Goal: Task Accomplishment & Management: Complete application form

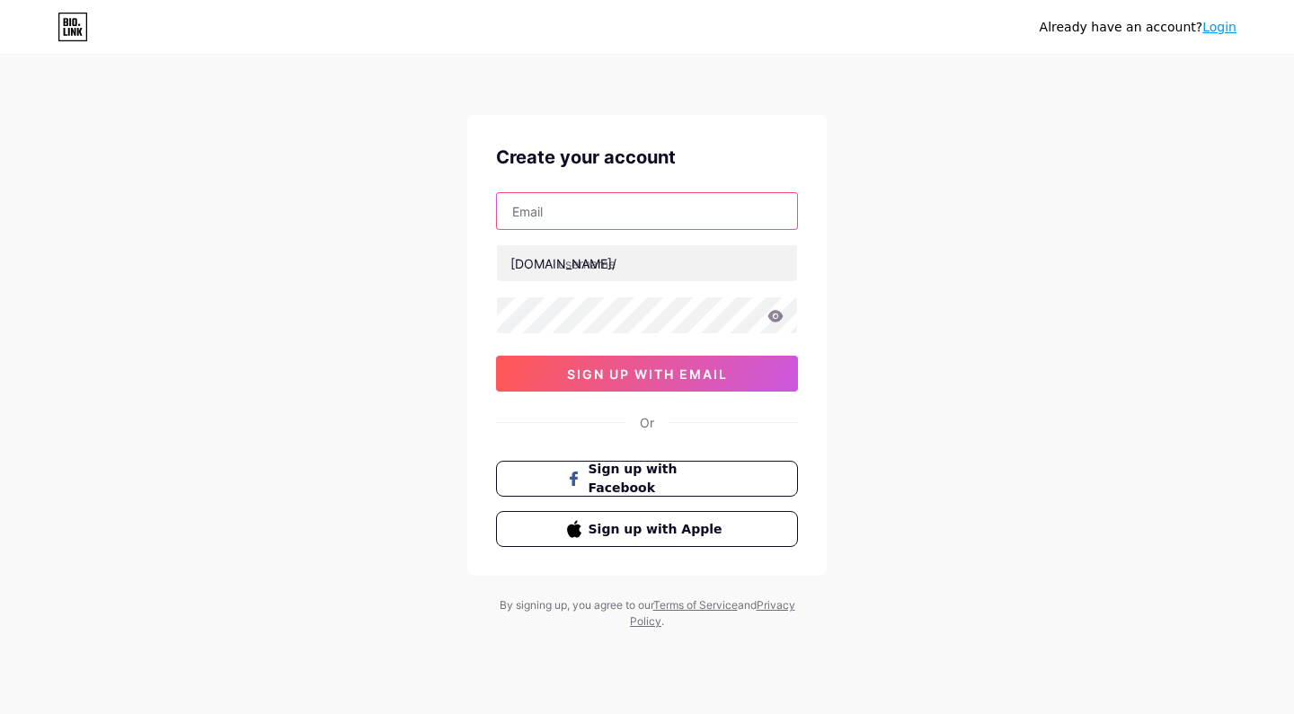
click at [640, 199] on input "text" at bounding box center [647, 211] width 300 height 36
type input "n"
type input "thaiwithmali@gmail.com"
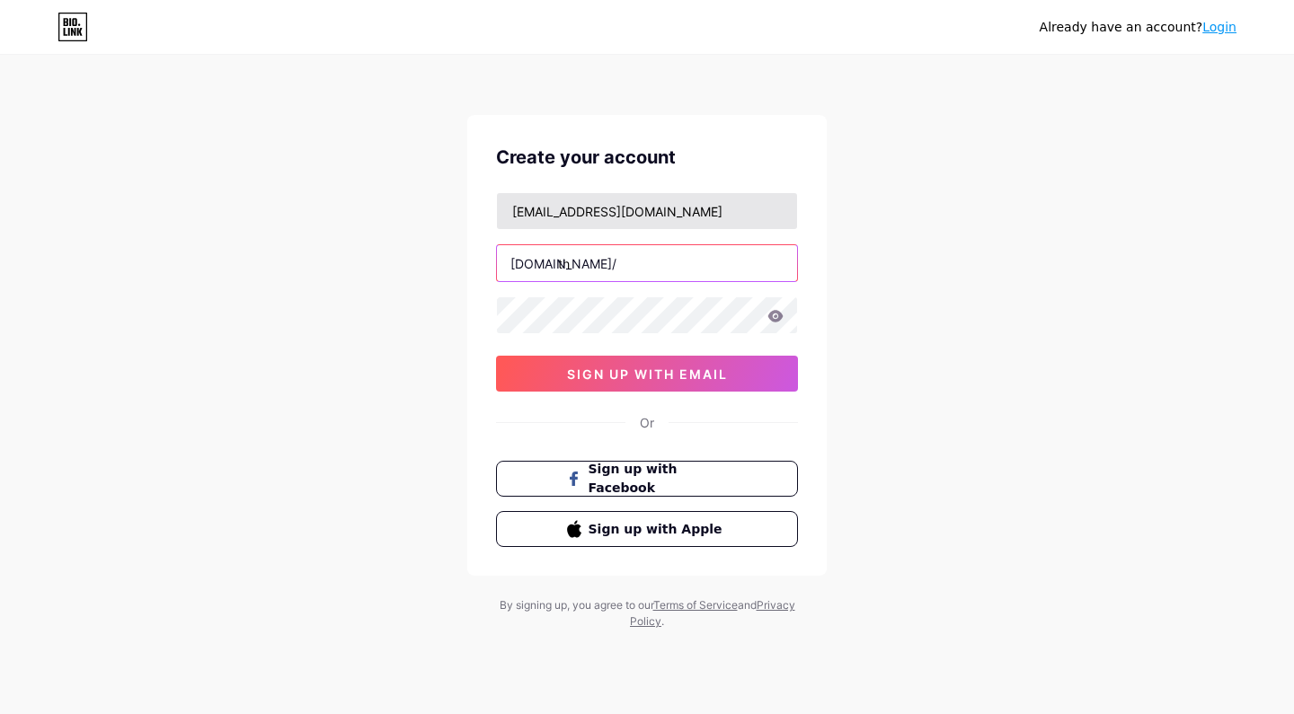
type input "t"
type input "learnthaiwithmali"
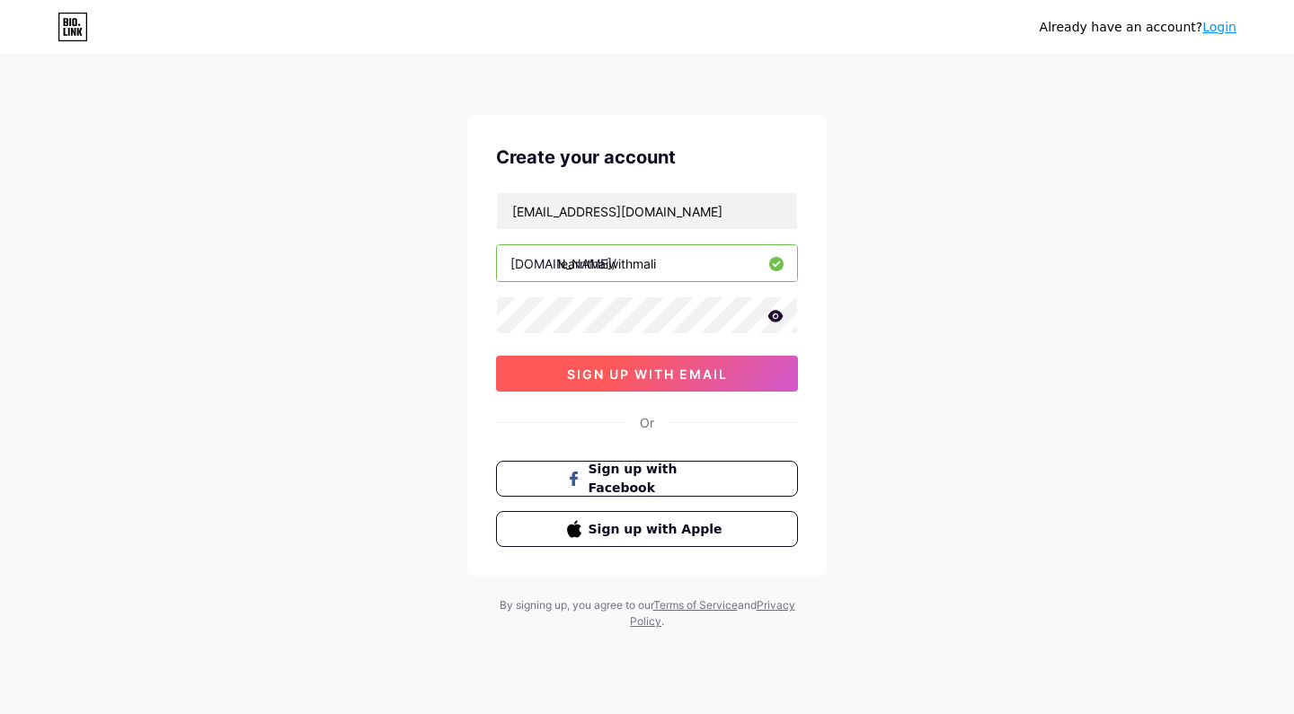
click at [569, 388] on button "sign up with email" at bounding box center [647, 374] width 302 height 36
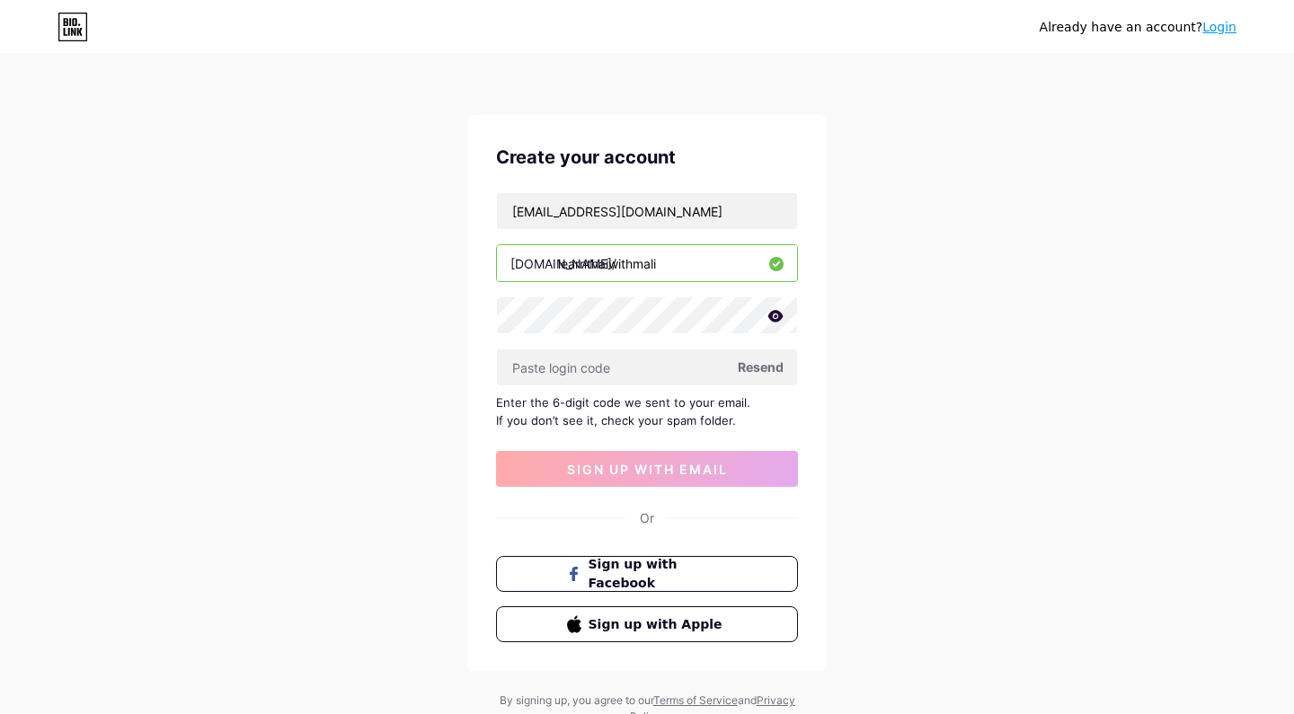
click at [759, 374] on span "Resend" at bounding box center [761, 367] width 46 height 19
click at [681, 637] on button "Sign up with Apple" at bounding box center [646, 624] width 306 height 37
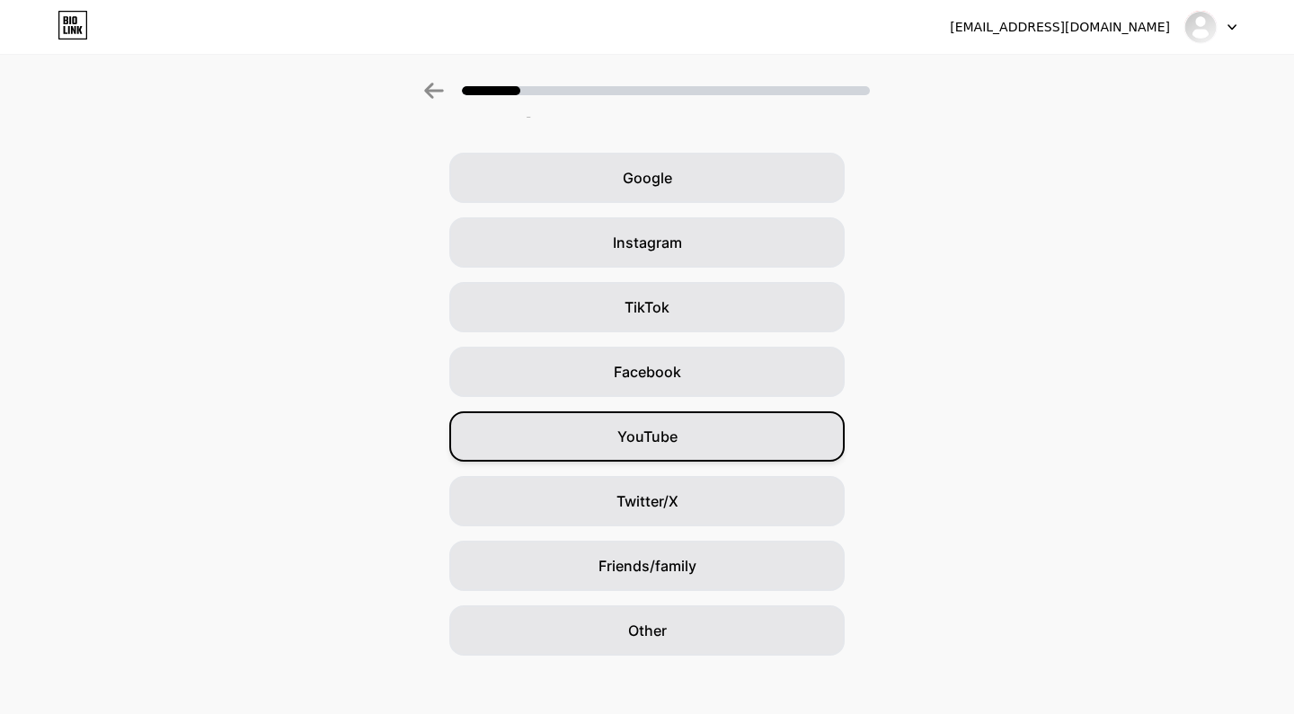
scroll to position [47, 0]
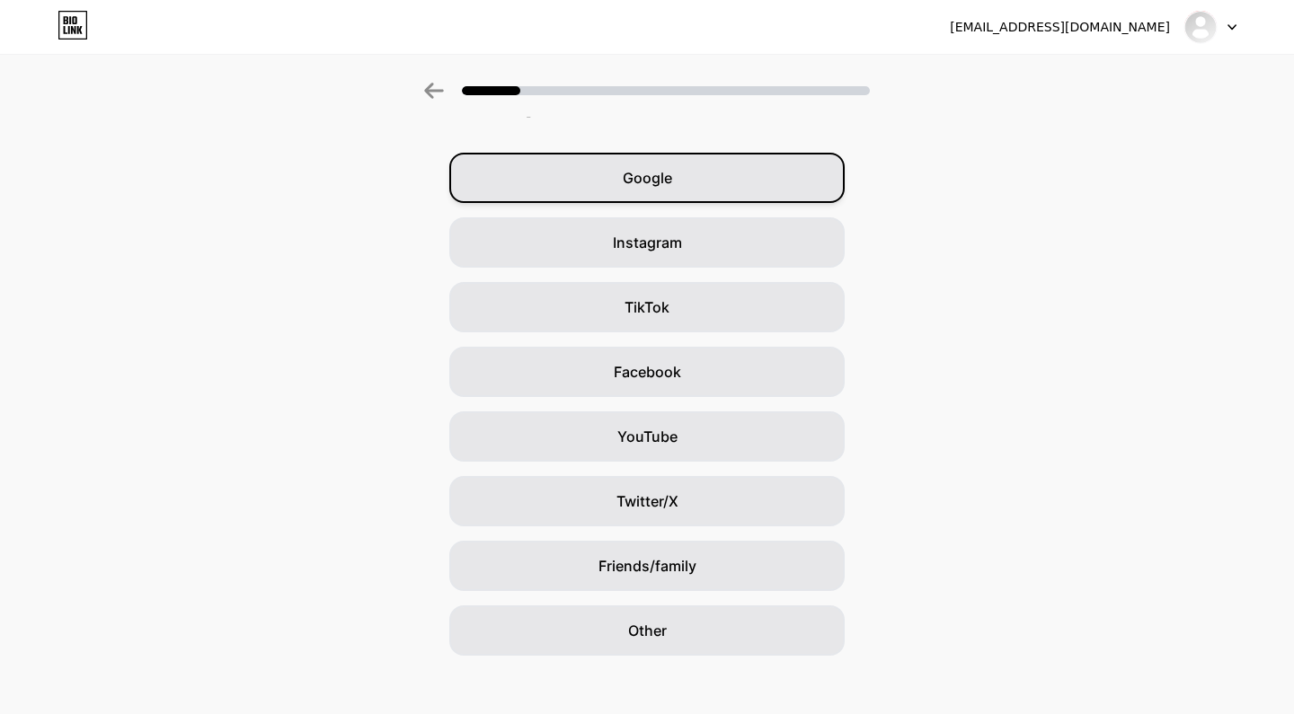
click at [685, 190] on div "Google" at bounding box center [646, 178] width 395 height 50
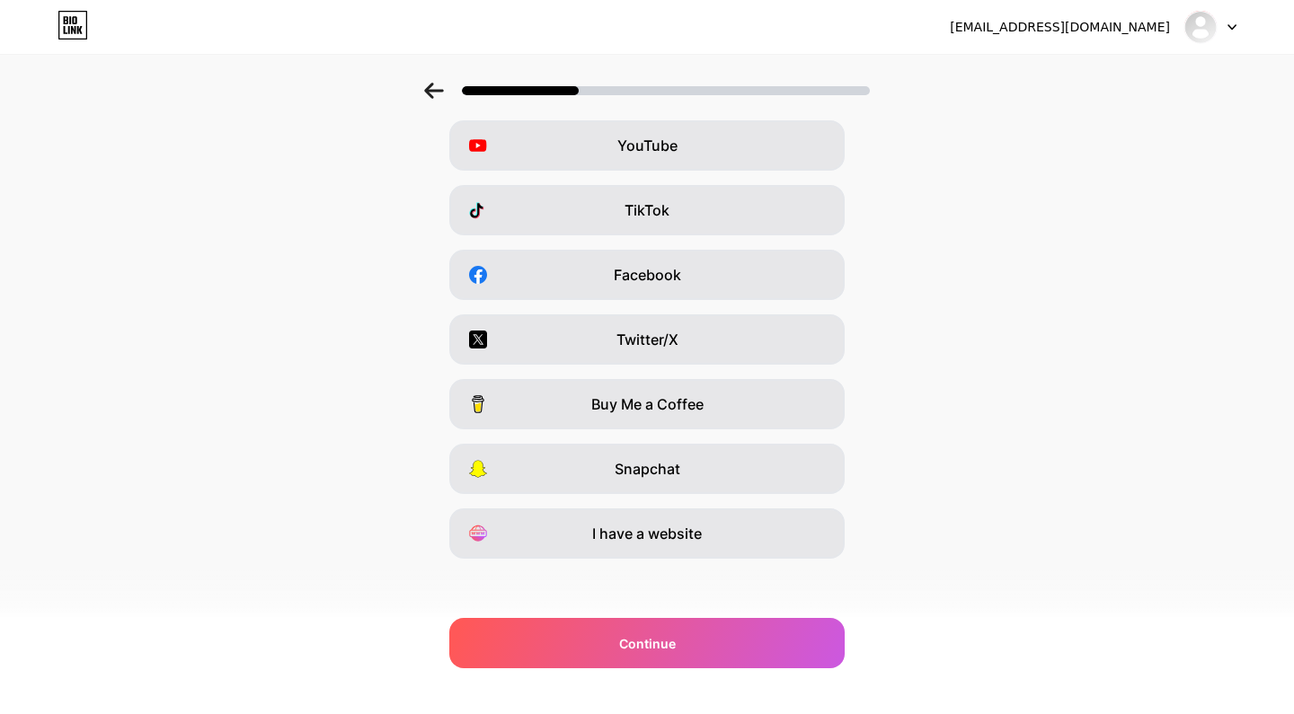
scroll to position [146, 0]
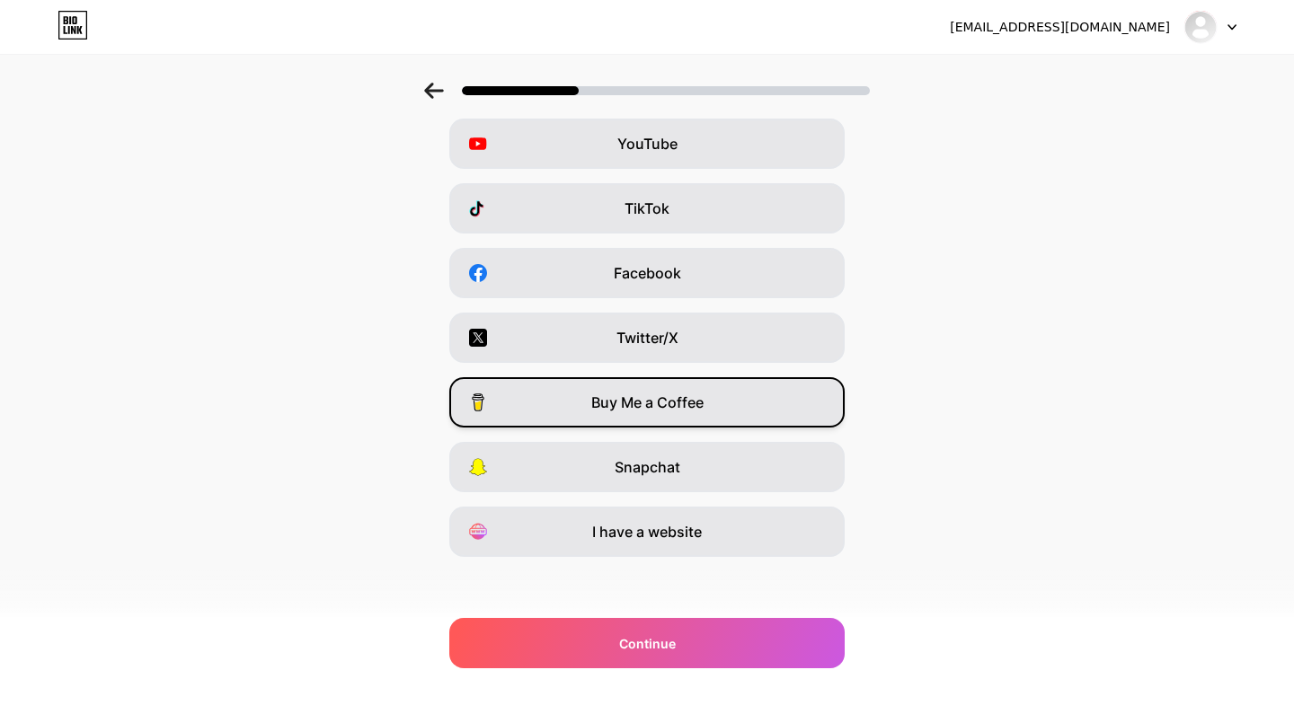
click at [643, 397] on span "Buy Me a Coffee" at bounding box center [647, 403] width 112 height 22
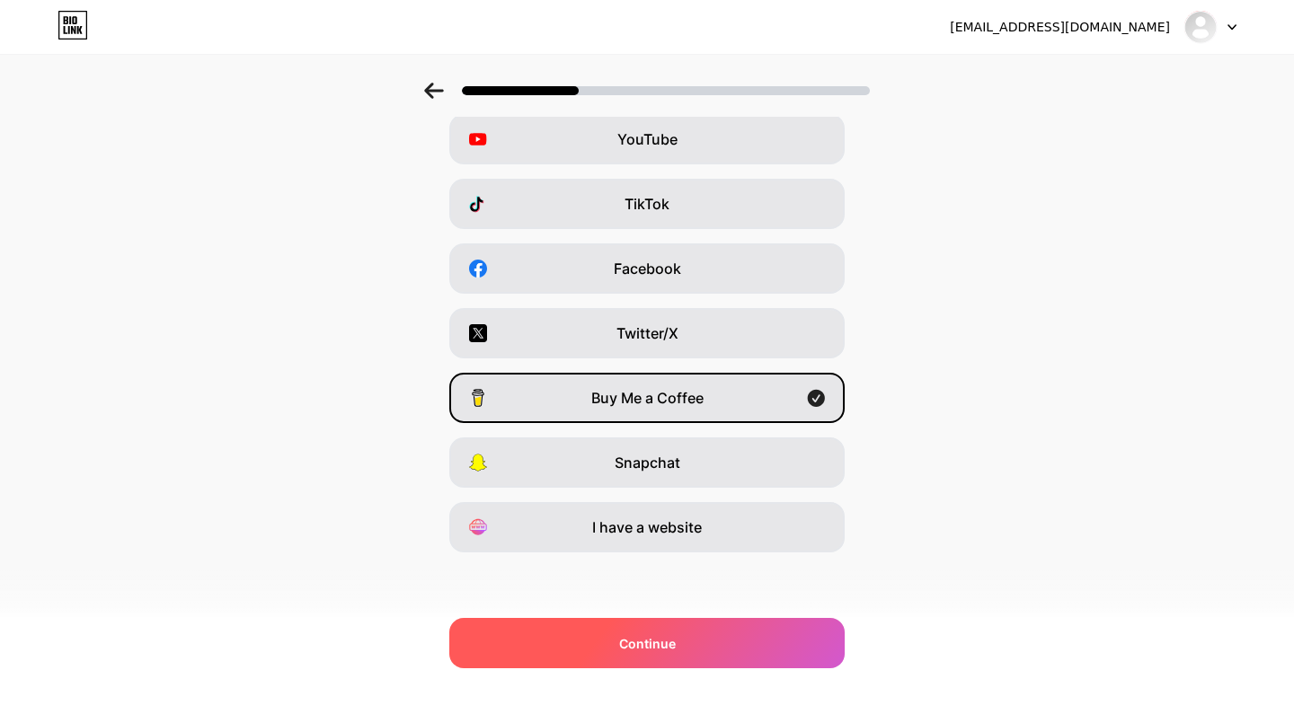
scroll to position [150, 0]
click at [586, 625] on div "Continue" at bounding box center [646, 643] width 395 height 50
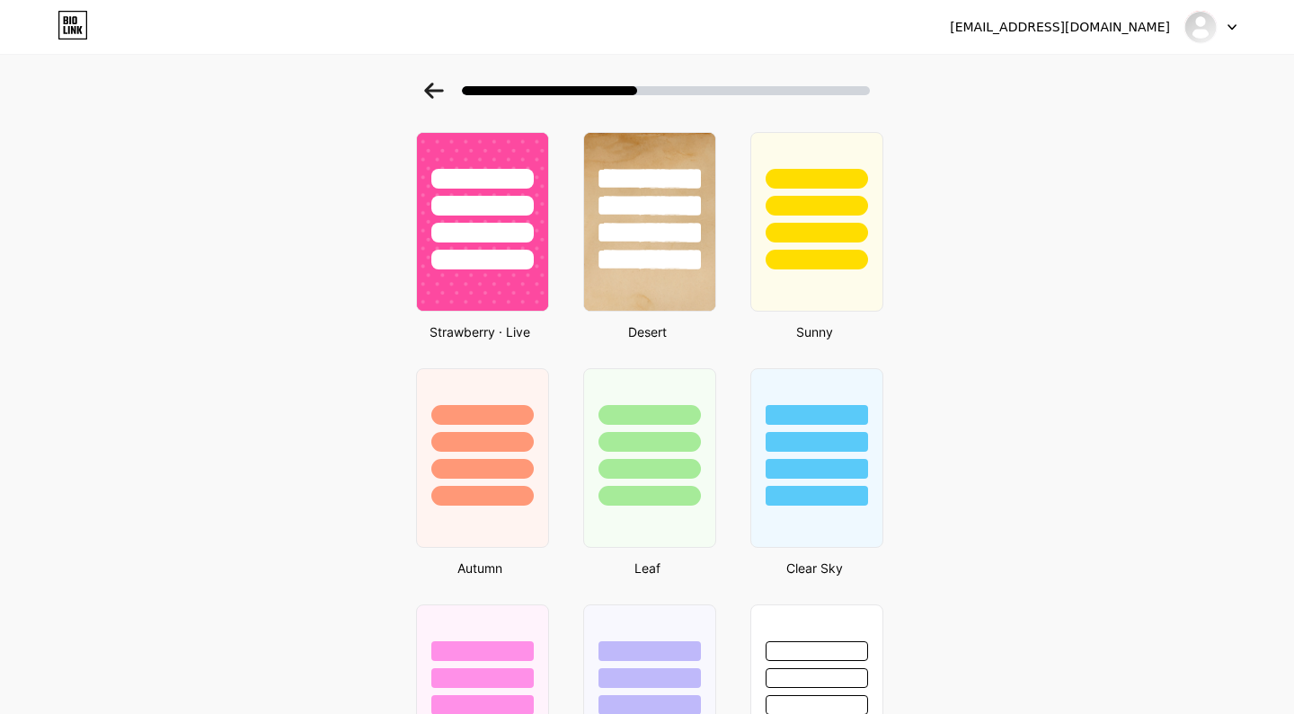
scroll to position [943, 0]
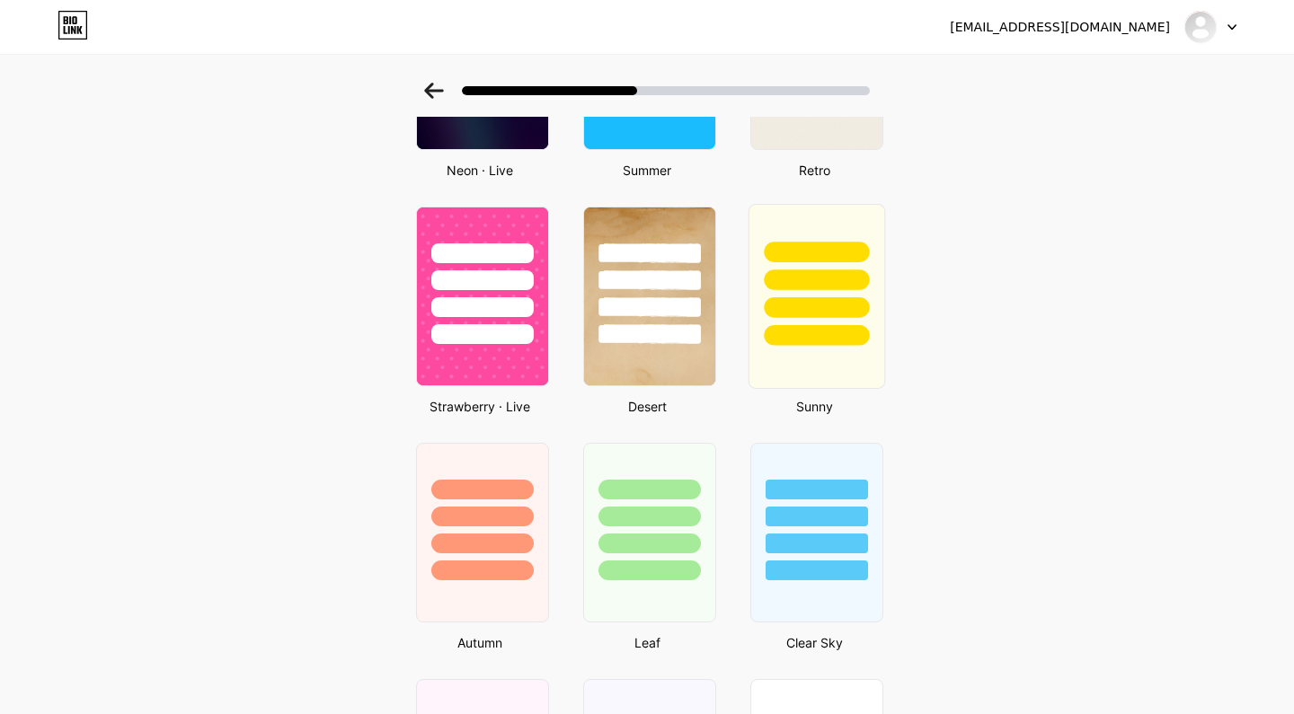
click at [824, 361] on div at bounding box center [816, 296] width 137 height 185
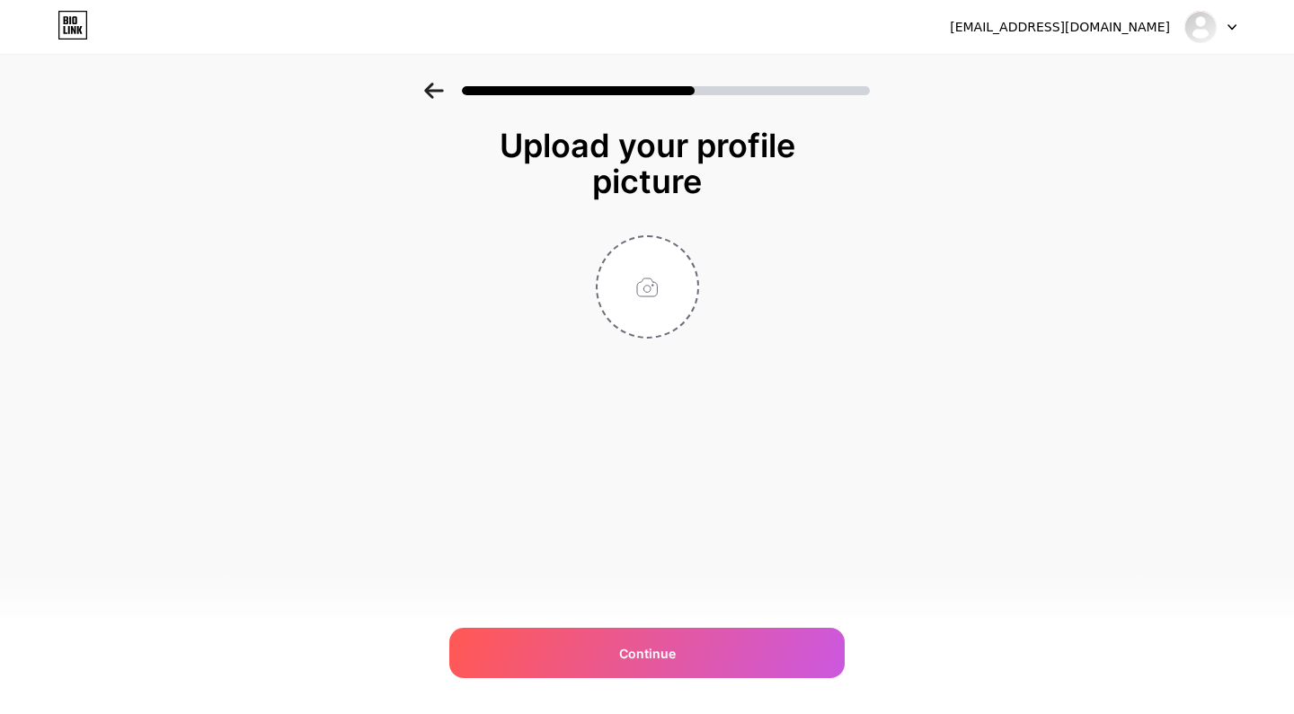
scroll to position [0, 0]
click at [650, 287] on input "file" at bounding box center [647, 287] width 100 height 100
type input "C:\fakepath\IMG_0331.jpg"
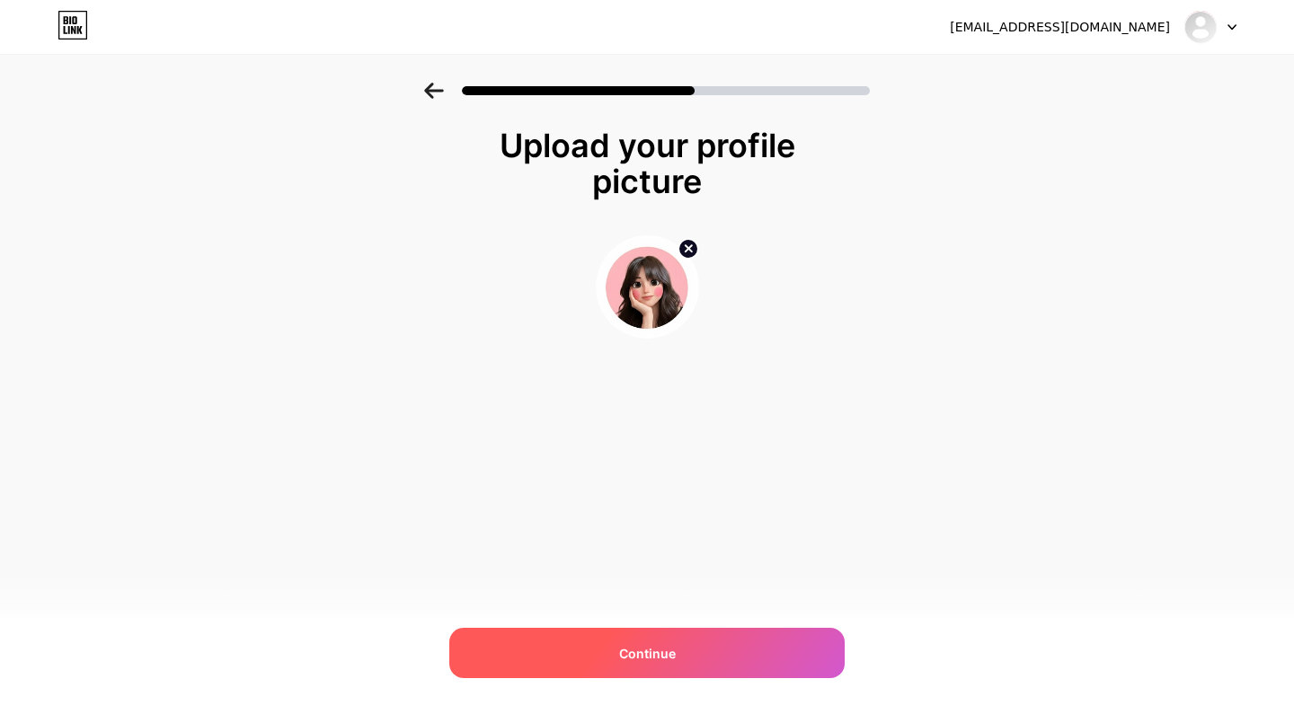
click at [623, 655] on span "Continue" at bounding box center [647, 653] width 57 height 19
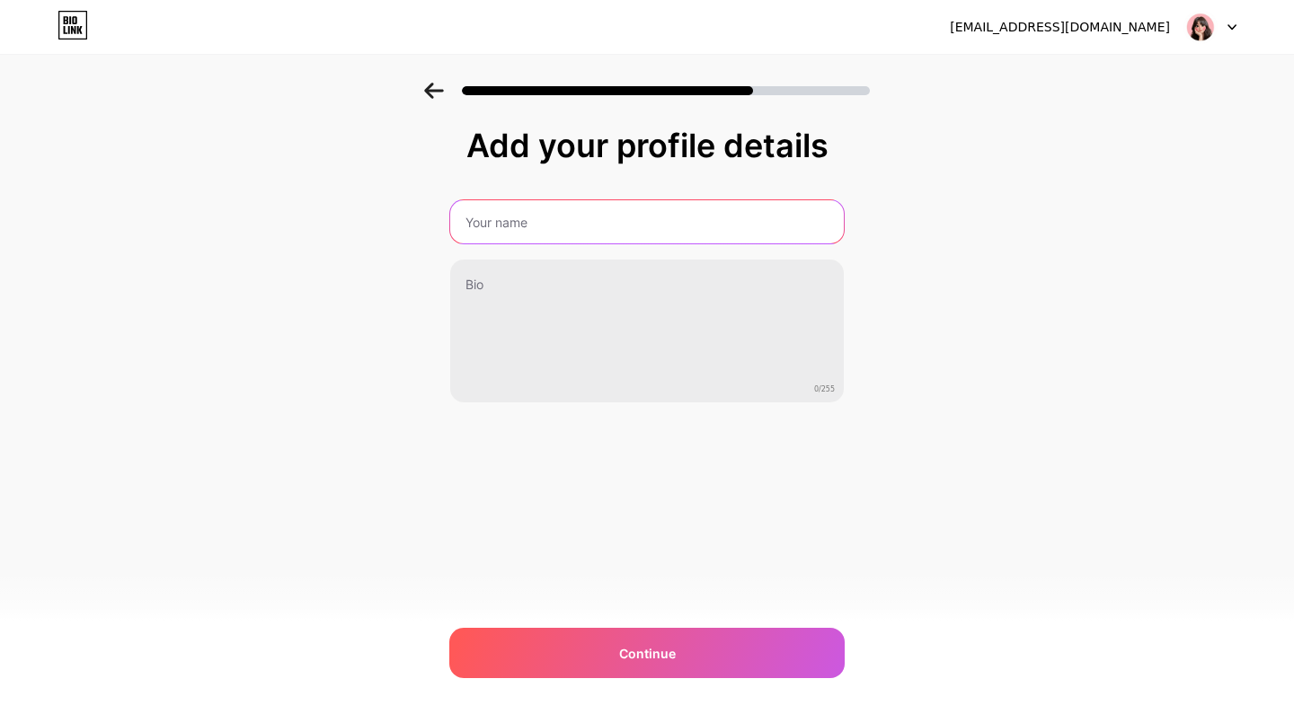
click at [616, 241] on input "text" at bounding box center [646, 221] width 393 height 43
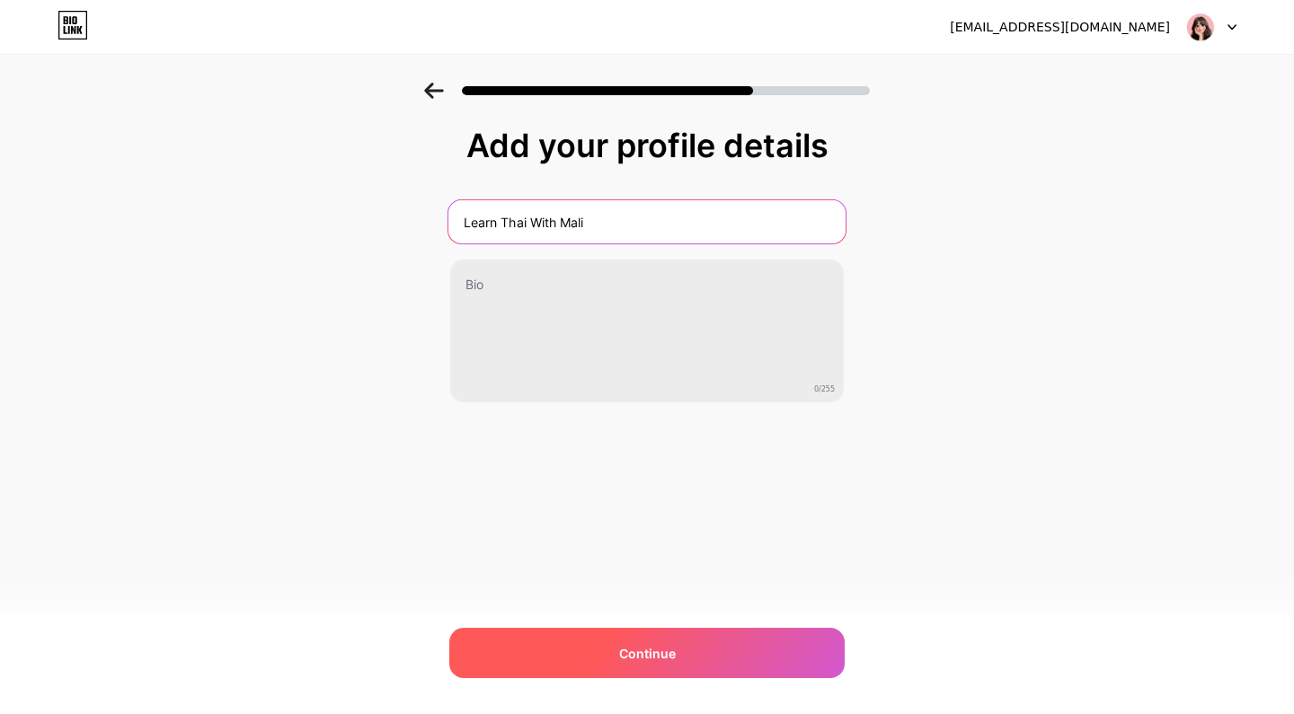
type input "Learn Thai With Mali"
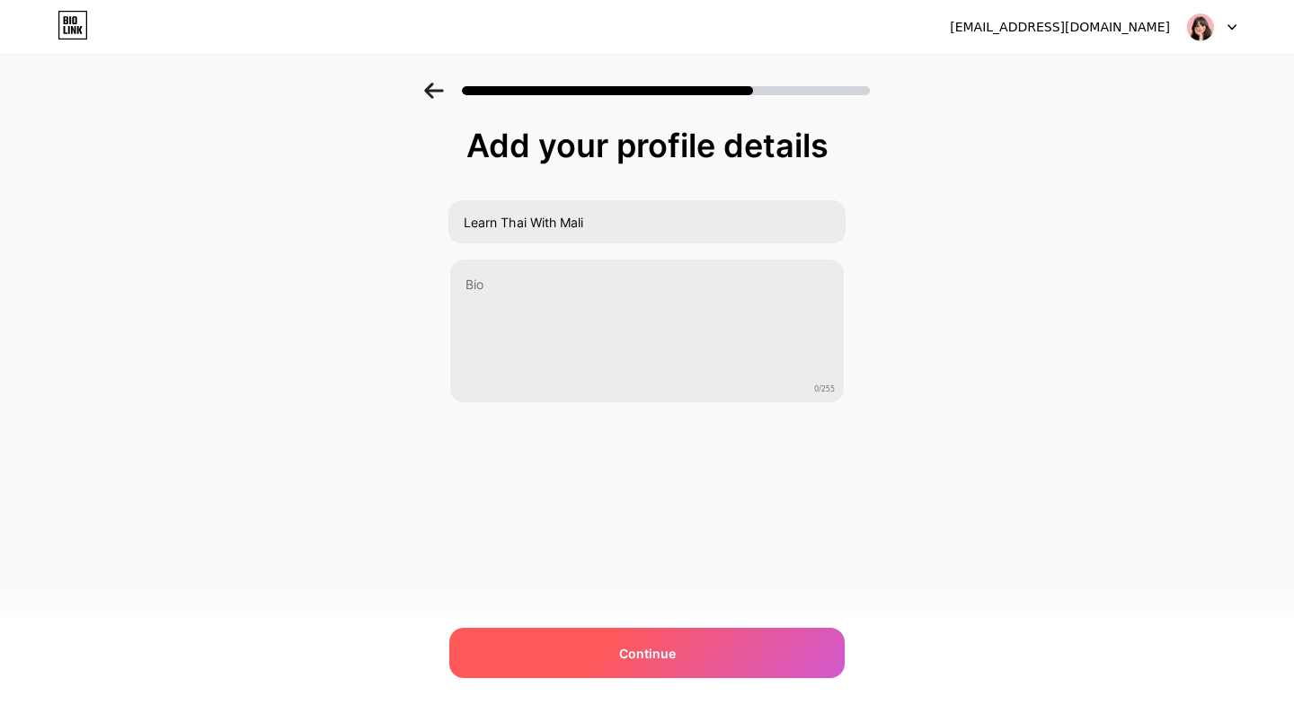
click at [641, 662] on span "Continue" at bounding box center [647, 653] width 57 height 19
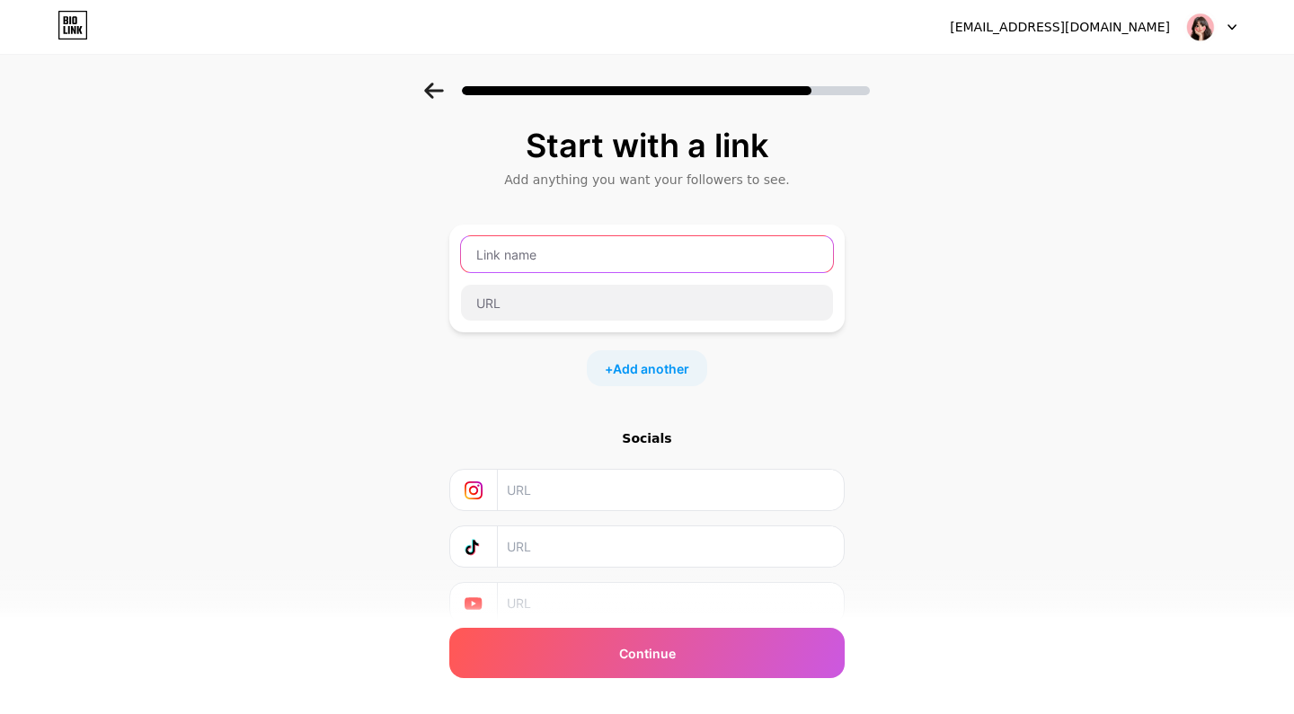
click at [520, 261] on input "text" at bounding box center [647, 254] width 372 height 36
